Goal: Information Seeking & Learning: Learn about a topic

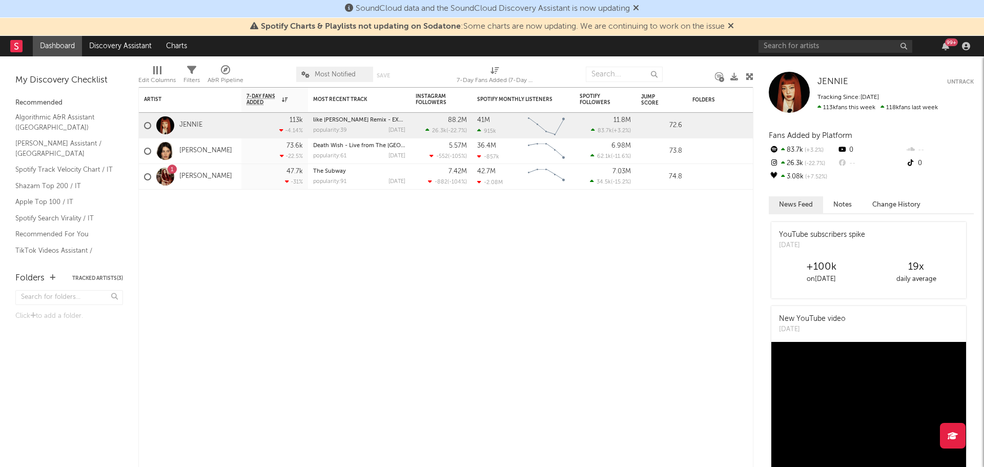
click at [860, 37] on div "99 +" at bounding box center [865, 46] width 215 height 20
click at [858, 41] on input "text" at bounding box center [835, 46] width 154 height 13
click at [827, 47] on input "double you" at bounding box center [835, 46] width 154 height 13
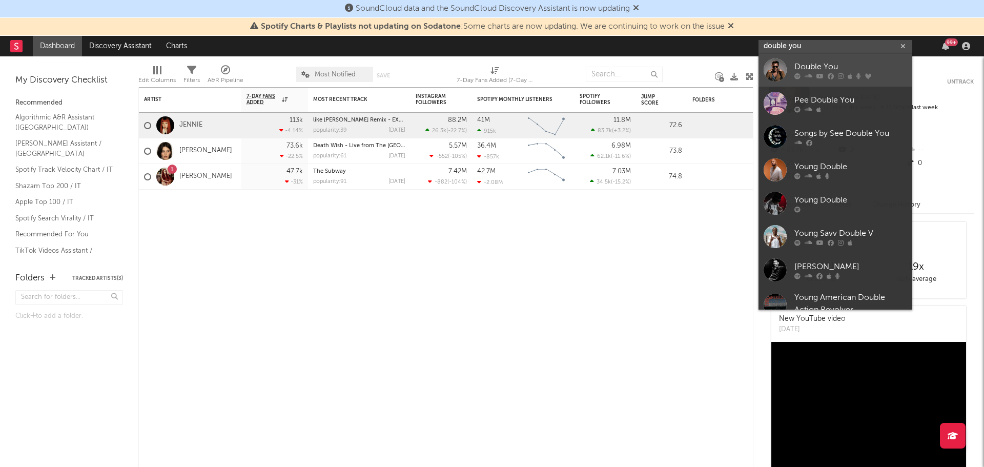
type input "double you"
click at [833, 62] on div "Double You" at bounding box center [850, 66] width 113 height 12
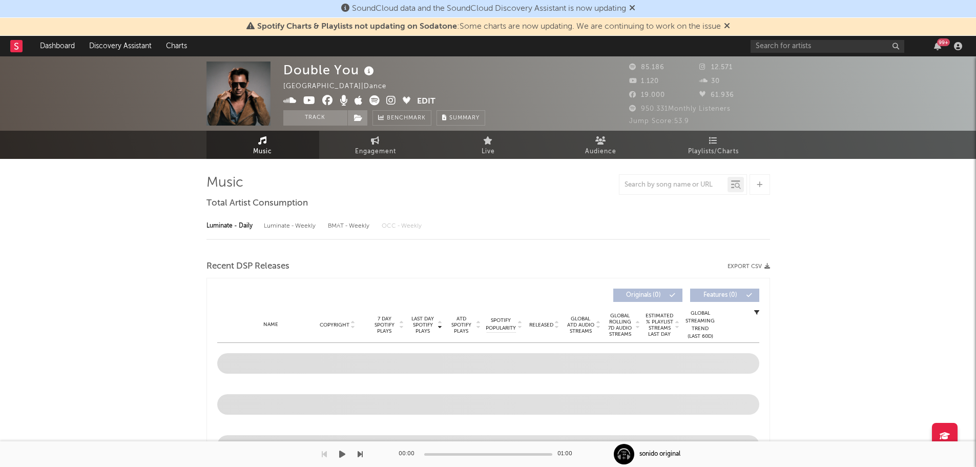
select select "6m"
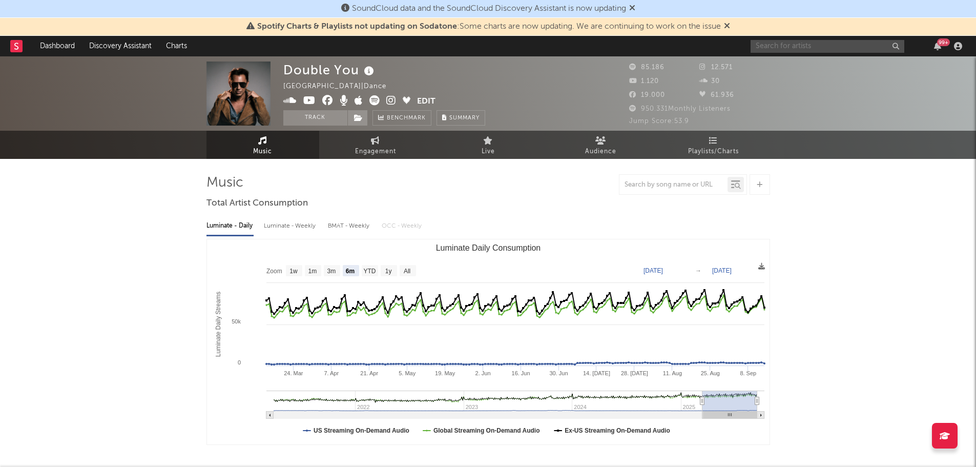
click at [800, 40] on input "text" at bounding box center [828, 46] width 154 height 13
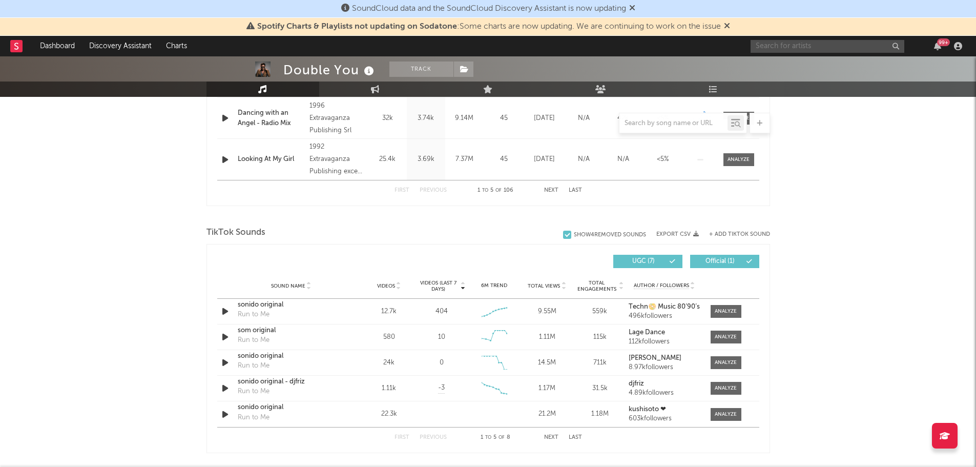
scroll to position [666, 0]
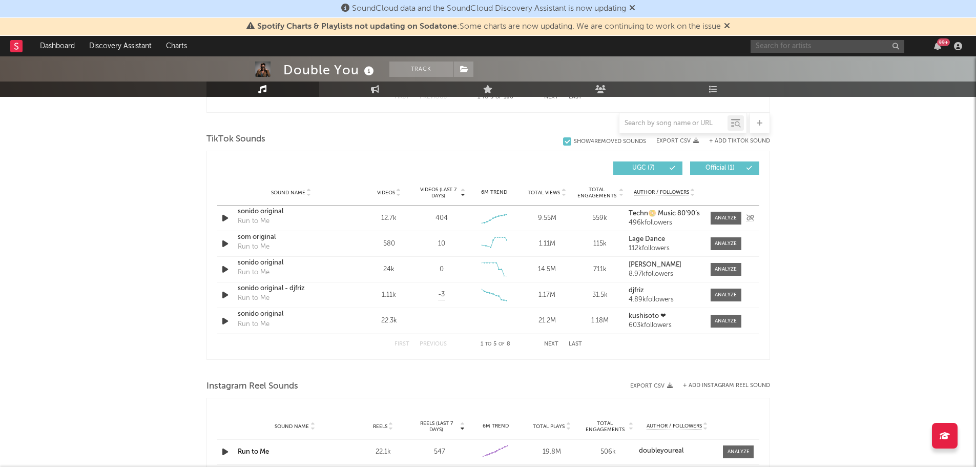
click at [221, 219] on icon "button" at bounding box center [225, 218] width 11 height 13
click at [544, 345] on button "Next" at bounding box center [551, 344] width 14 height 6
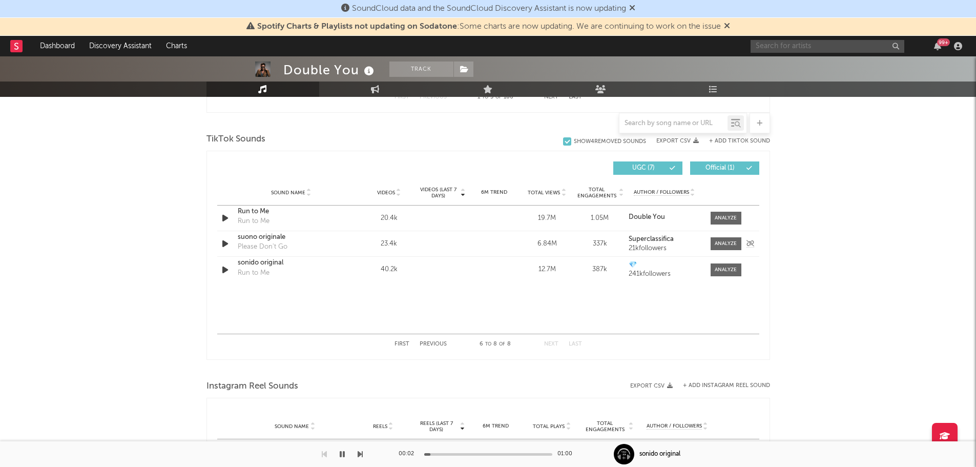
click at [224, 247] on icon "button" at bounding box center [225, 243] width 11 height 13
click at [724, 244] on div at bounding box center [726, 244] width 22 height 8
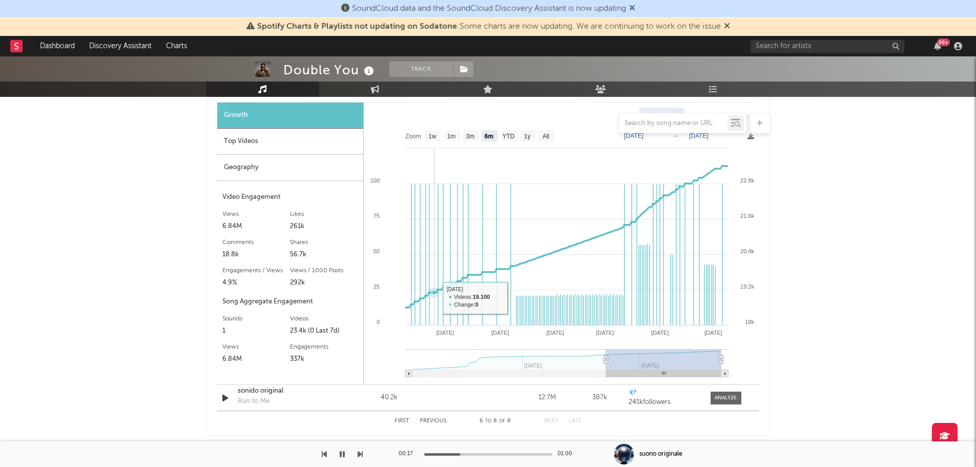
scroll to position [820, 0]
click at [528, 136] on text "1y" at bounding box center [527, 136] width 7 height 7
select select "1y"
type input "2024-05-09"
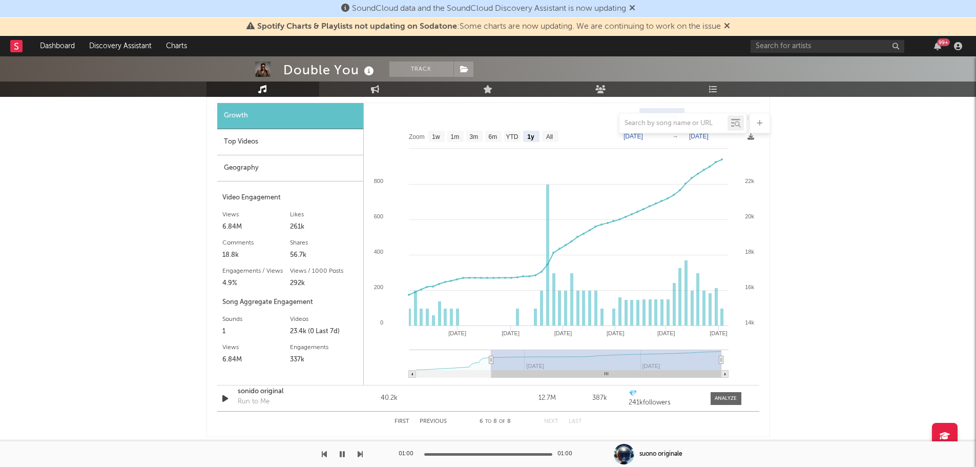
click at [544, 135] on rect at bounding box center [550, 136] width 16 height 11
select select "All"
type input "2024-01-08"
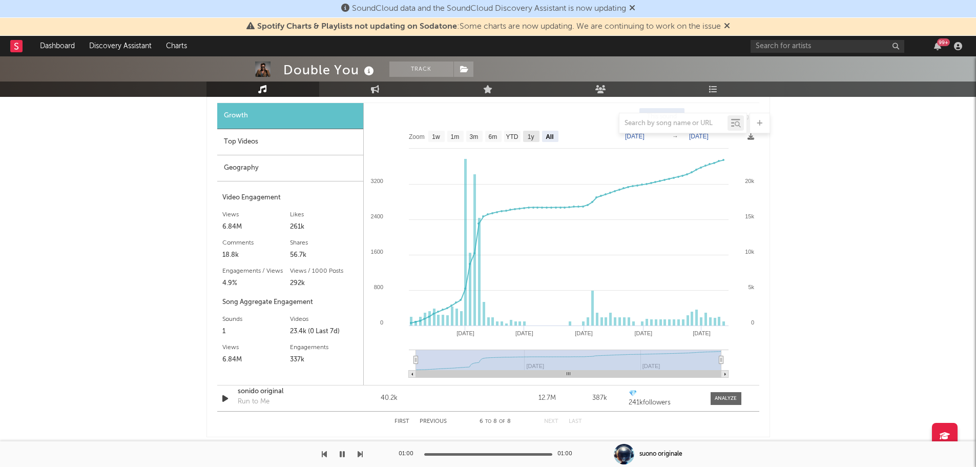
click at [536, 137] on rect at bounding box center [531, 136] width 16 height 11
select select "1y"
type input "2024-05-09"
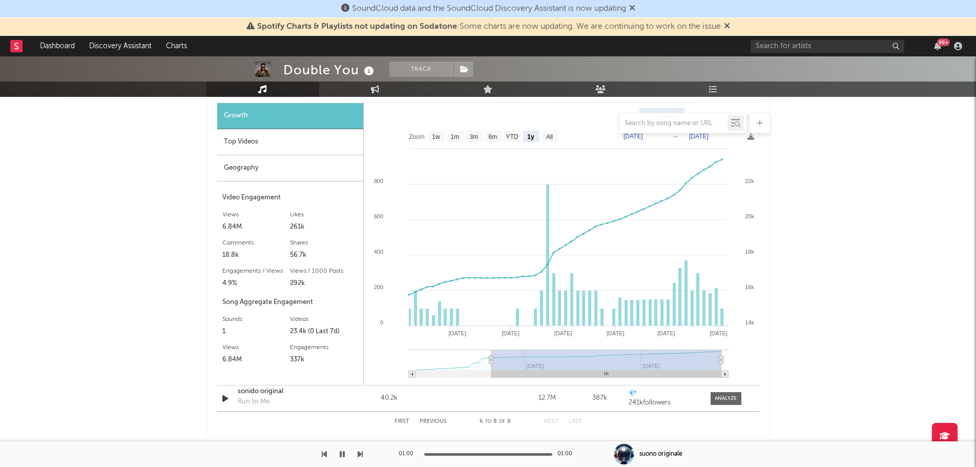
click at [519, 137] on rect at bounding box center [512, 136] width 16 height 11
select select "YTD"
type input "2025-01-01"
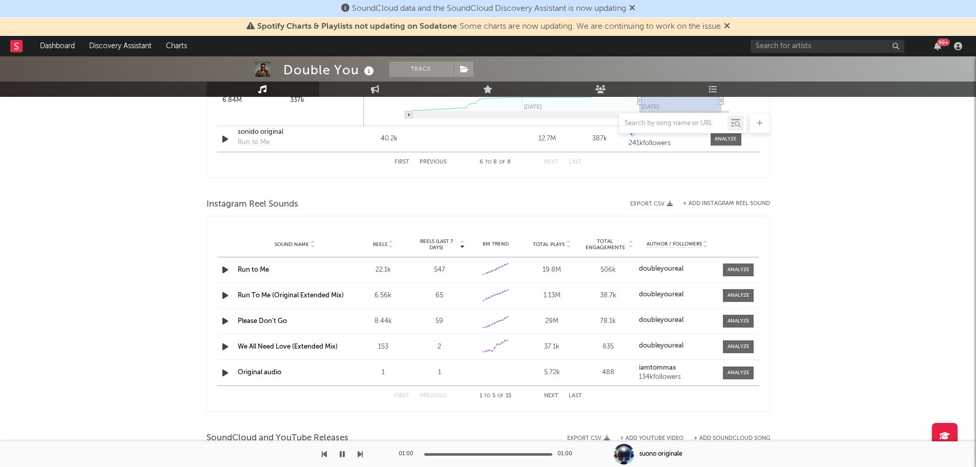
scroll to position [1179, 0]
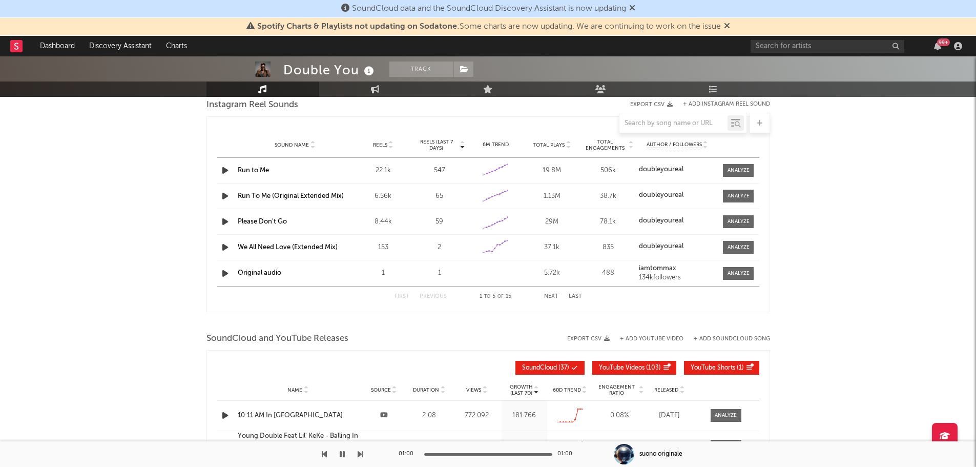
click at [228, 222] on icon "button" at bounding box center [225, 221] width 11 height 13
click at [735, 216] on span at bounding box center [738, 221] width 31 height 13
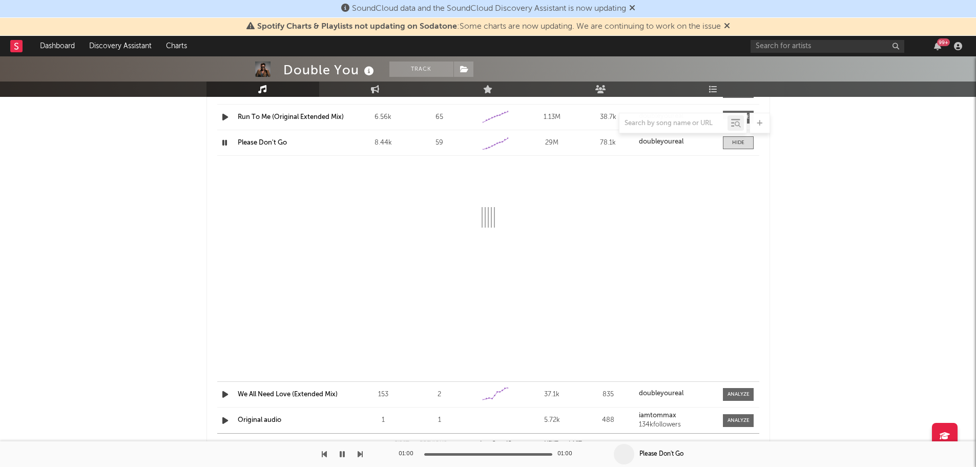
scroll to position [1281, 0]
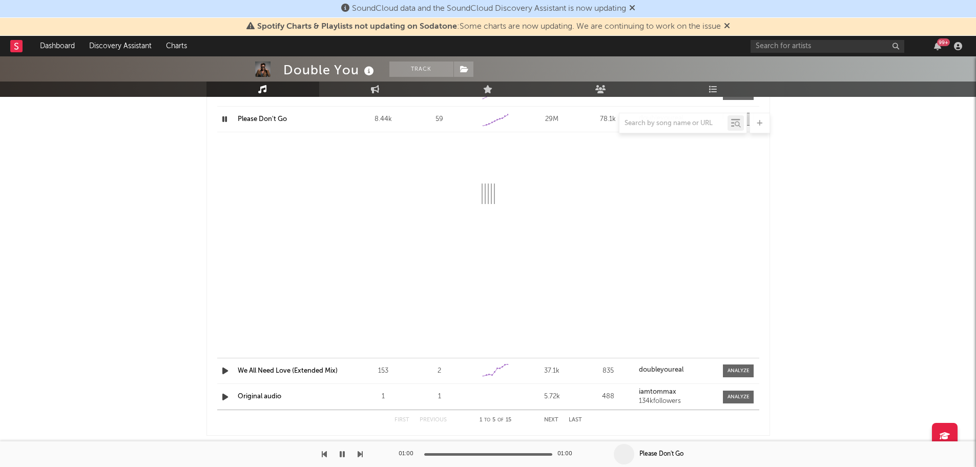
select select "6m"
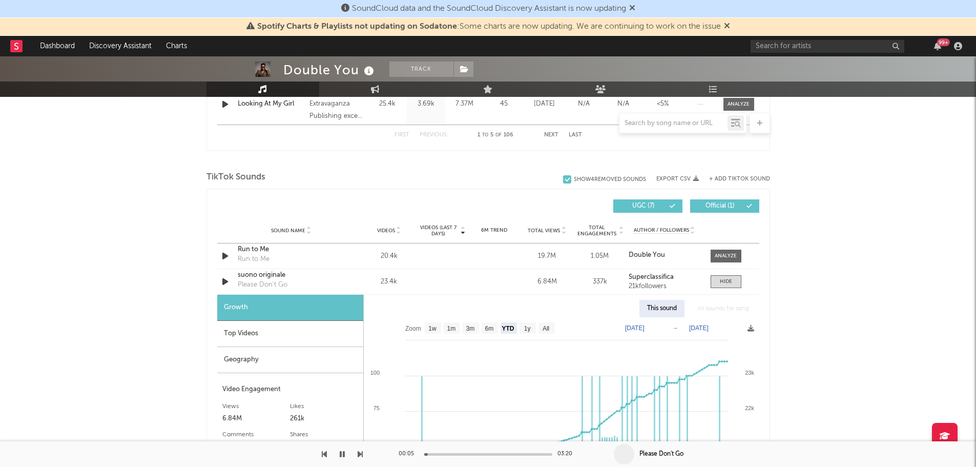
scroll to position [621, 0]
